Goal: Task Accomplishment & Management: Manage account settings

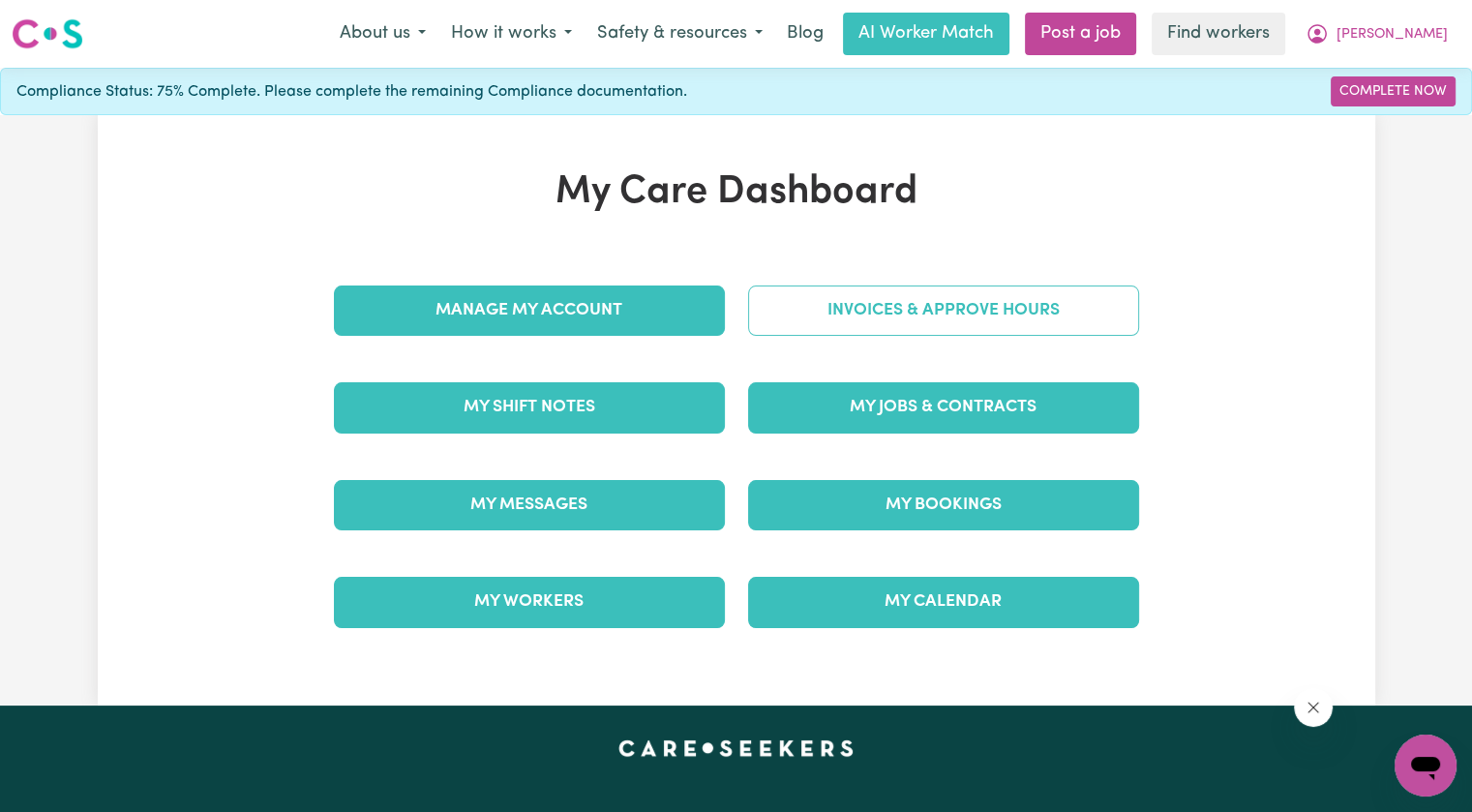
click at [899, 315] on link "Invoices & Approve Hours" at bounding box center [943, 311] width 391 height 50
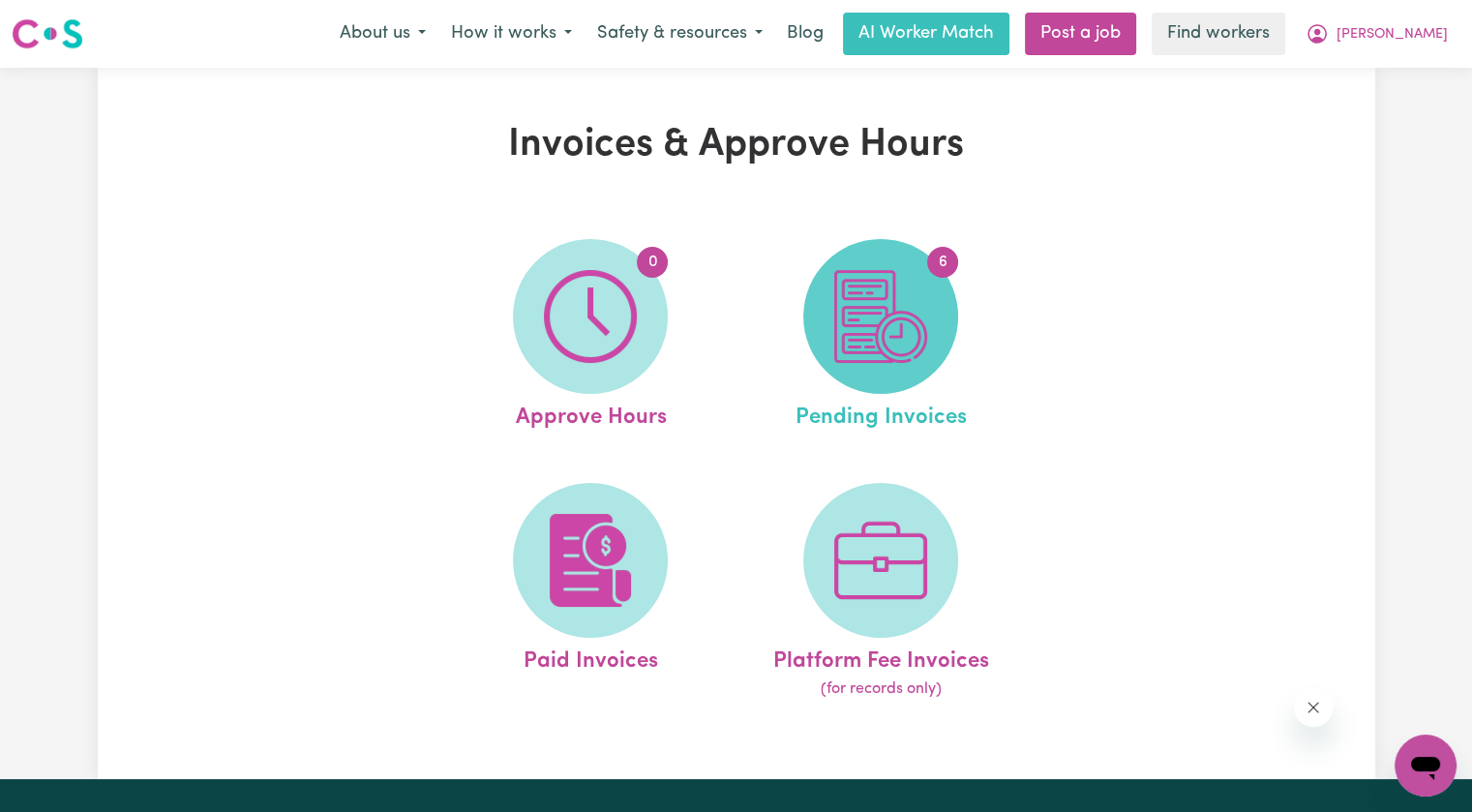
click at [902, 312] on img at bounding box center [880, 316] width 93 height 93
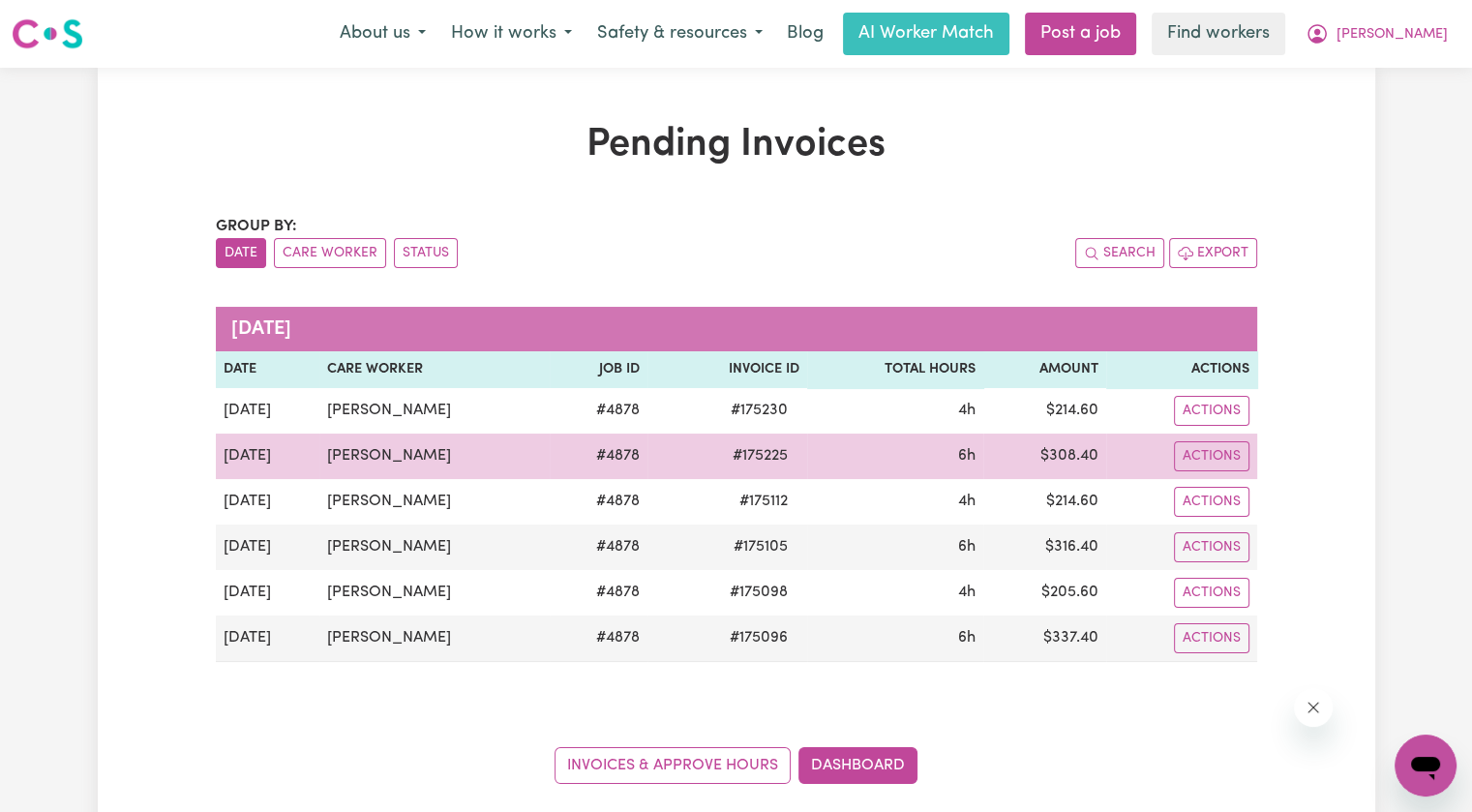
click at [762, 459] on span "# 175225" at bounding box center [759, 455] width 78 height 23
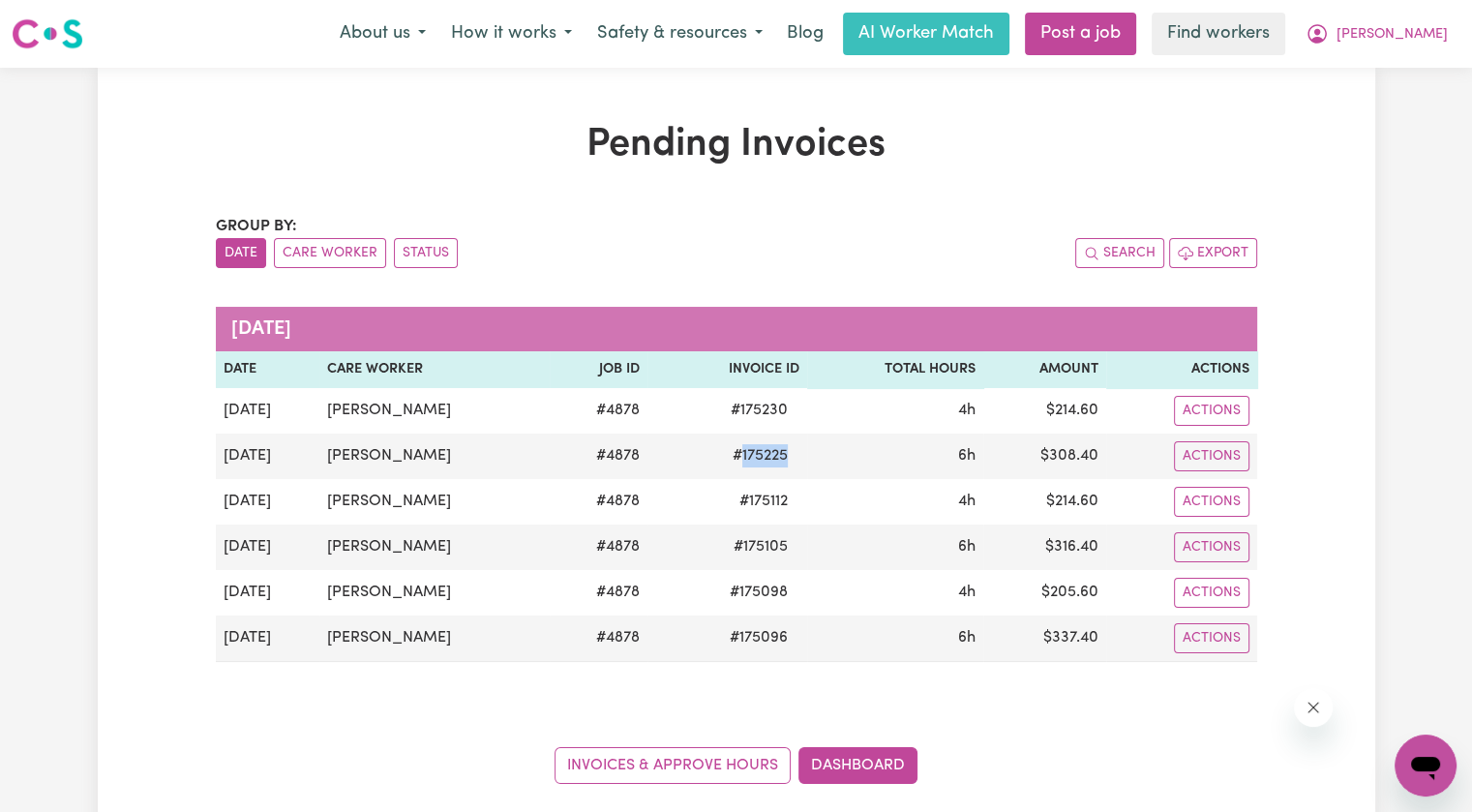
copy span "175225"
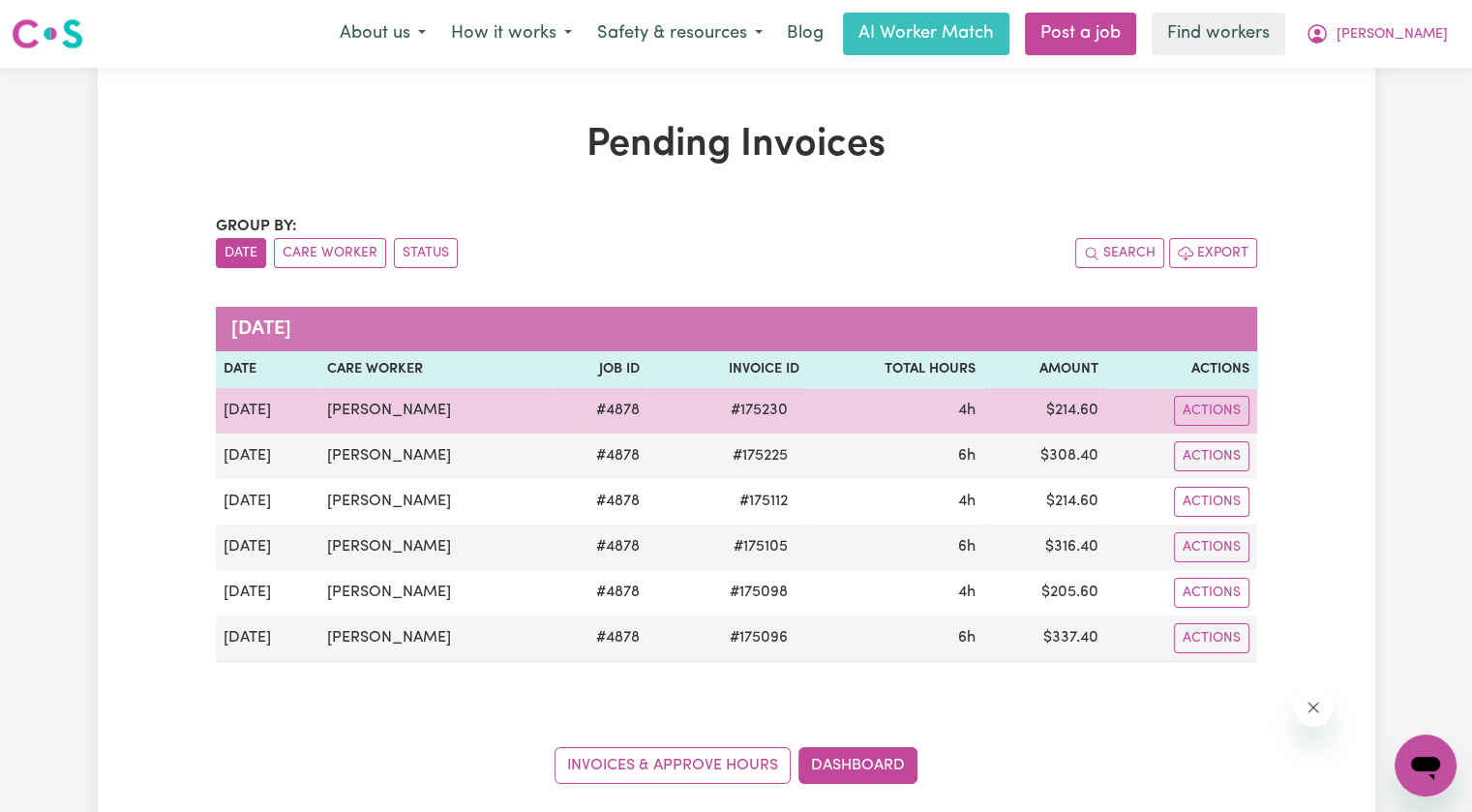
click at [778, 413] on span "# 175230" at bounding box center [759, 409] width 80 height 23
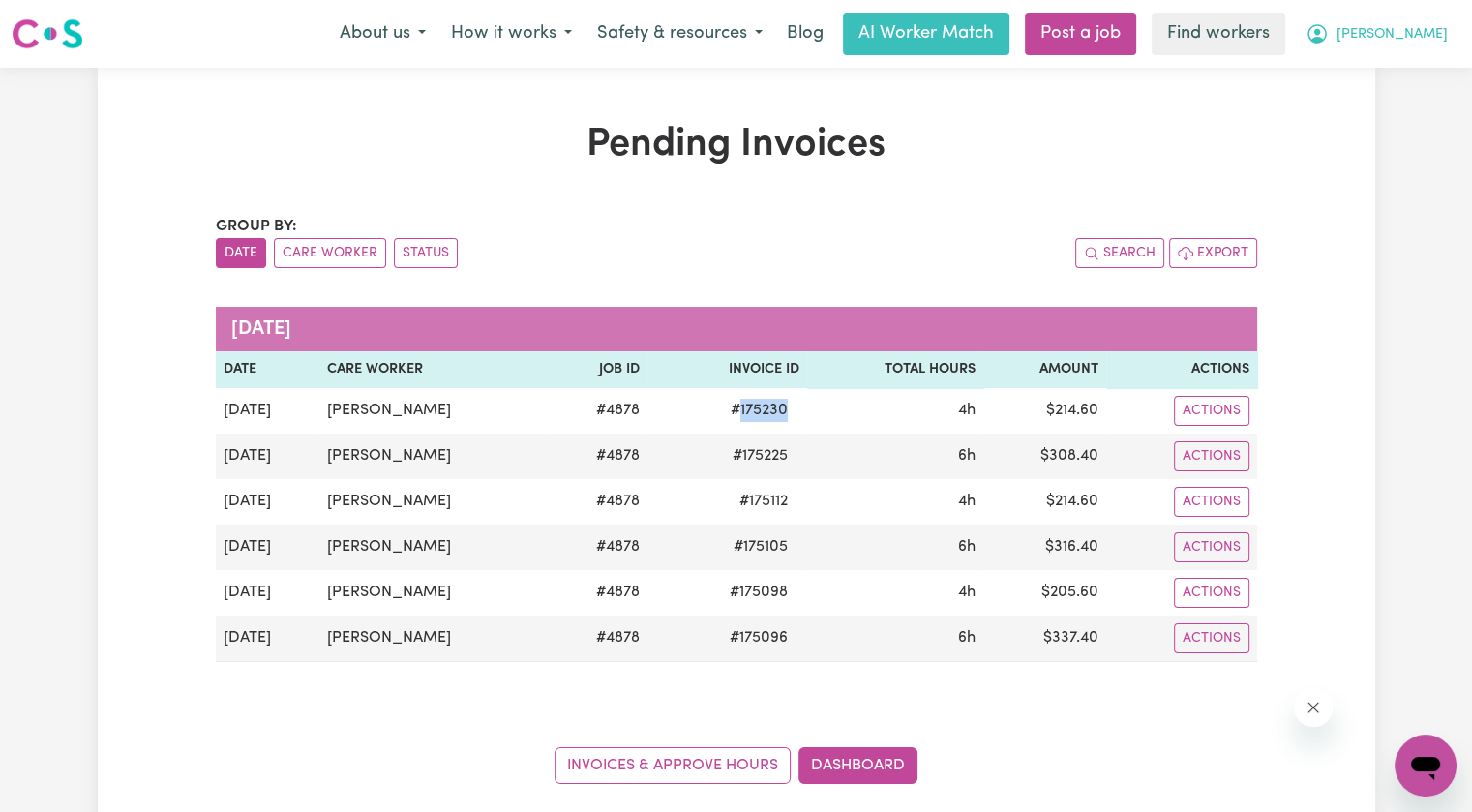
click at [1421, 46] on button "[PERSON_NAME]" at bounding box center [1377, 34] width 168 height 41
click at [1382, 100] on link "Logout" at bounding box center [1382, 111] width 153 height 37
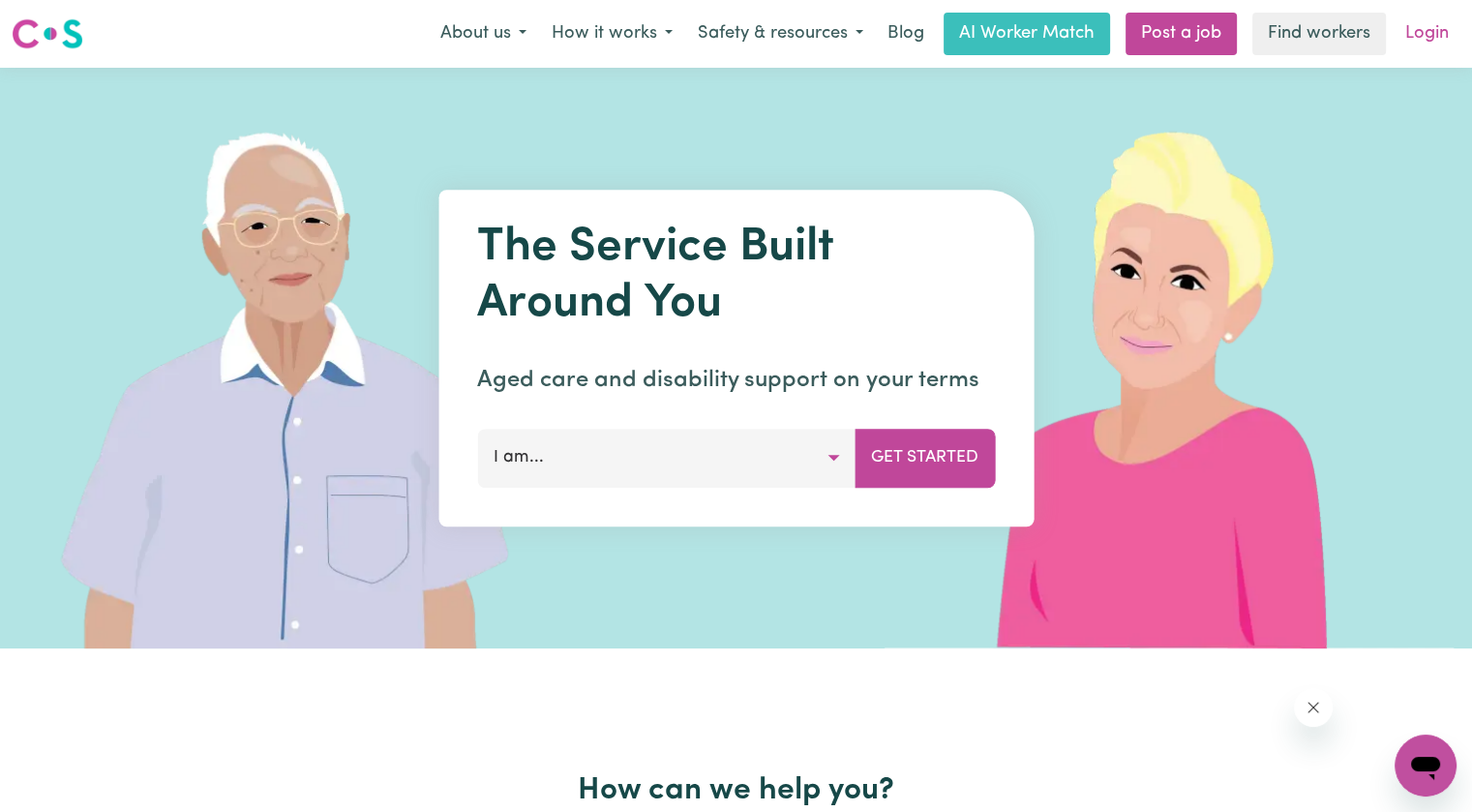
click at [1431, 31] on link "Login" at bounding box center [1427, 34] width 67 height 43
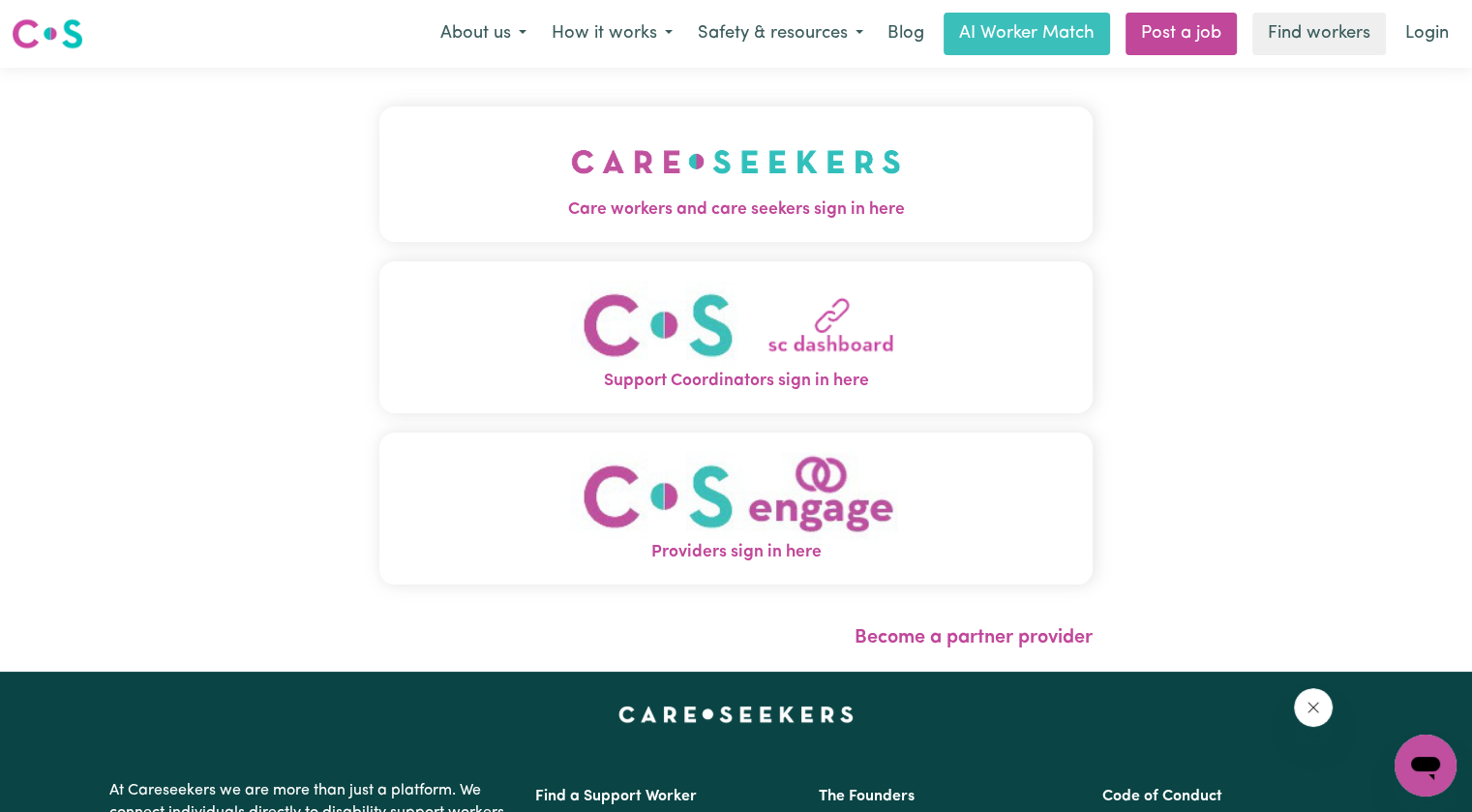
click at [389, 186] on button "Care workers and care seekers sign in here" at bounding box center [736, 175] width 714 height 136
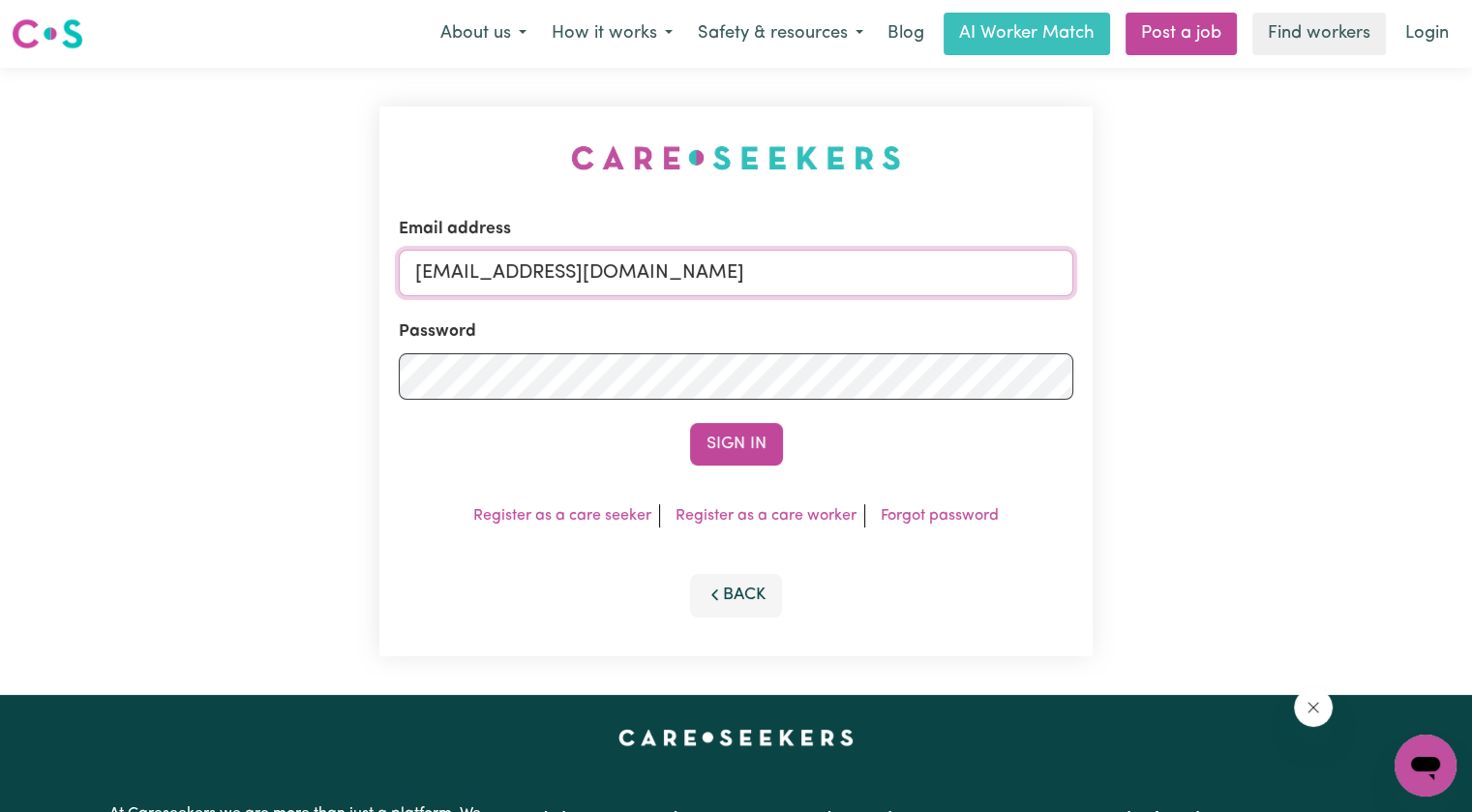
drag, startPoint x: 512, startPoint y: 275, endPoint x: 1081, endPoint y: 282, distance: 569.0
click at [1081, 282] on div "Email address [EMAIL_ADDRESS][DOMAIN_NAME] Password Sign In Register as a care …" at bounding box center [736, 382] width 714 height 549
drag, startPoint x: 519, startPoint y: 267, endPoint x: 710, endPoint y: 278, distance: 191.3
click at [710, 278] on input "superuser~cec" at bounding box center [736, 273] width 675 height 46
paste input "[EMAIL_ADDRESS][DOMAIN_NAME]"
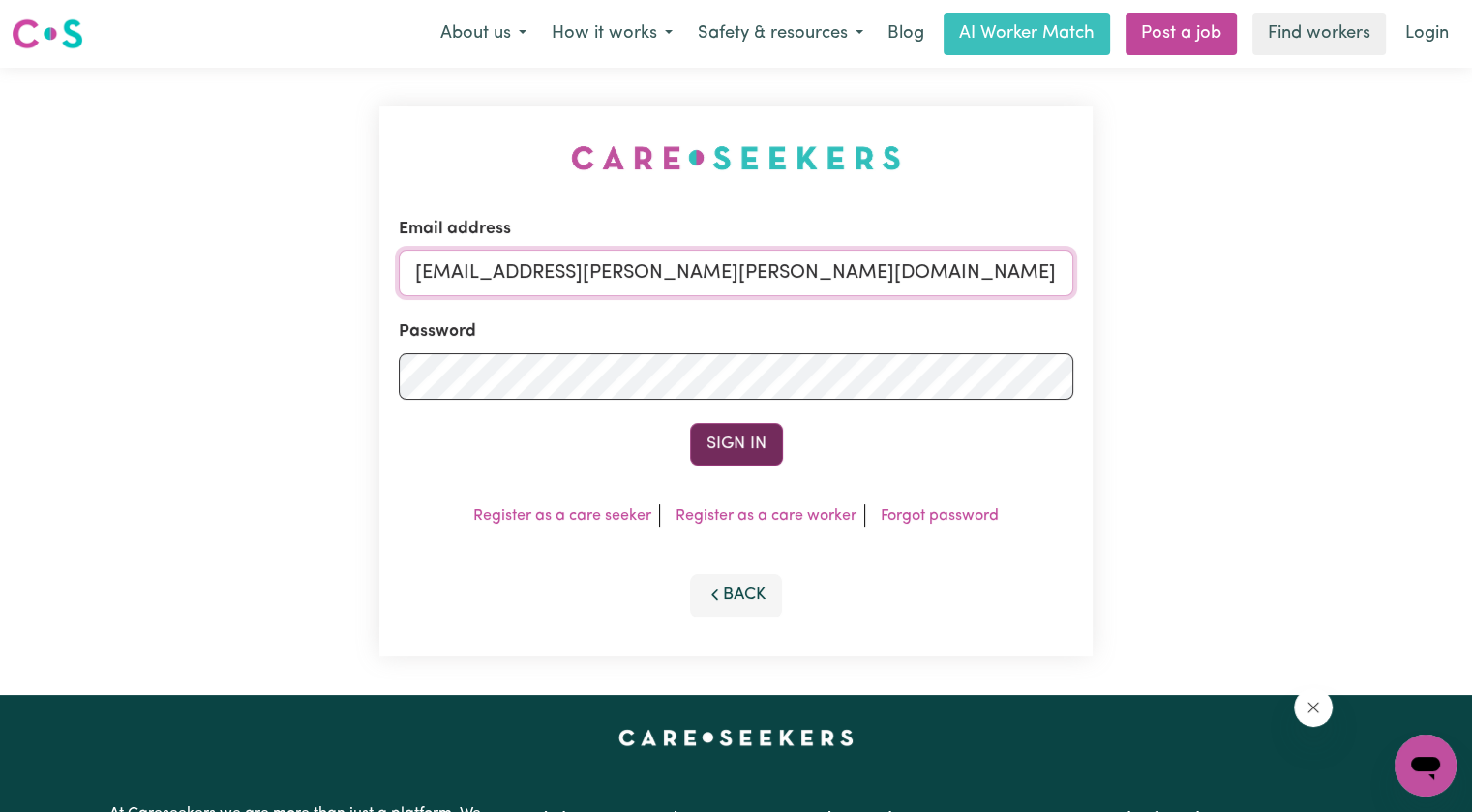
type input "[EMAIL_ADDRESS][PERSON_NAME][PERSON_NAME][DOMAIN_NAME]"
click at [743, 454] on button "Sign In" at bounding box center [736, 443] width 93 height 43
